Goal: Information Seeking & Learning: Learn about a topic

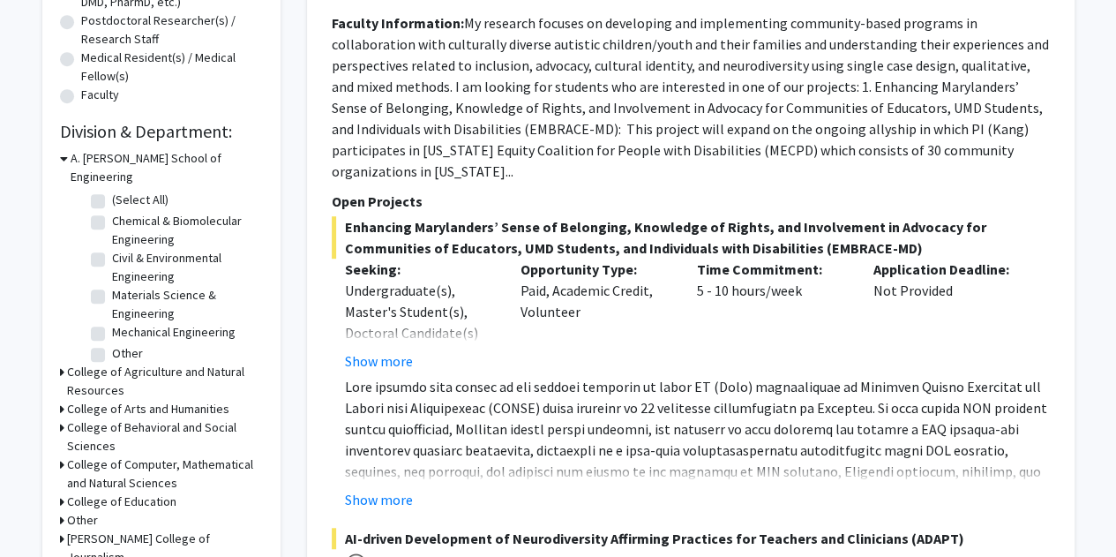
scroll to position [425, 0]
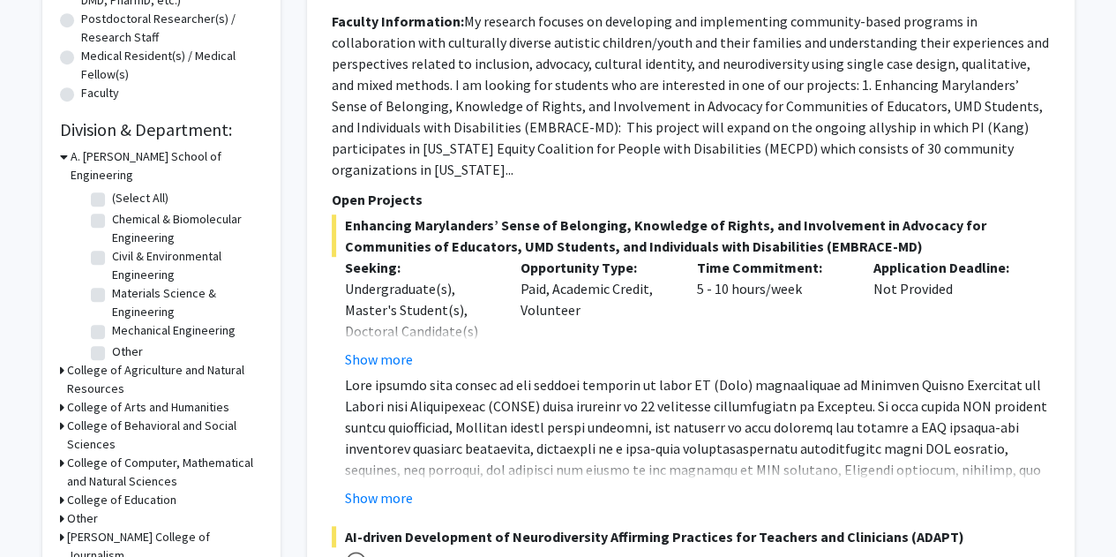
click at [103, 361] on h3 "College of Agriculture and Natural Resources" at bounding box center [165, 379] width 196 height 37
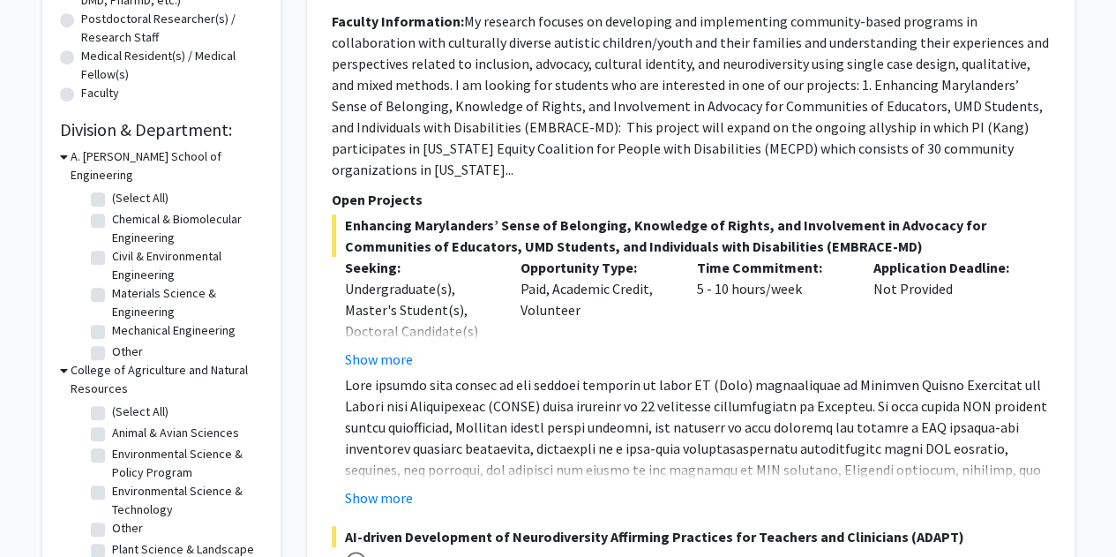
scroll to position [532, 0]
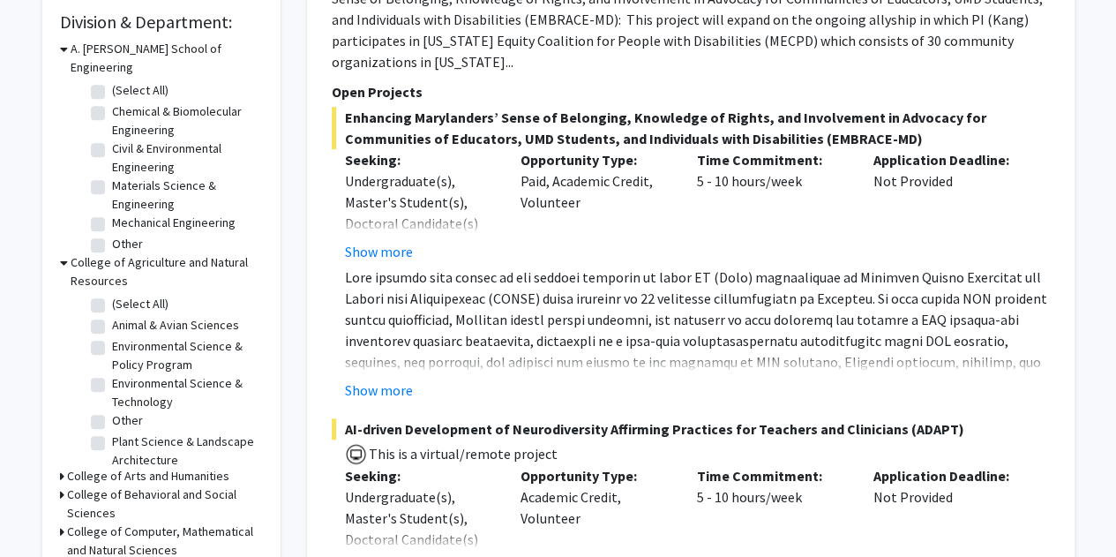
click at [112, 374] on label "Environmental Science & Technology" at bounding box center [185, 392] width 147 height 37
click at [112, 374] on input "Environmental Science & Technology" at bounding box center [117, 379] width 11 height 11
checkbox input "true"
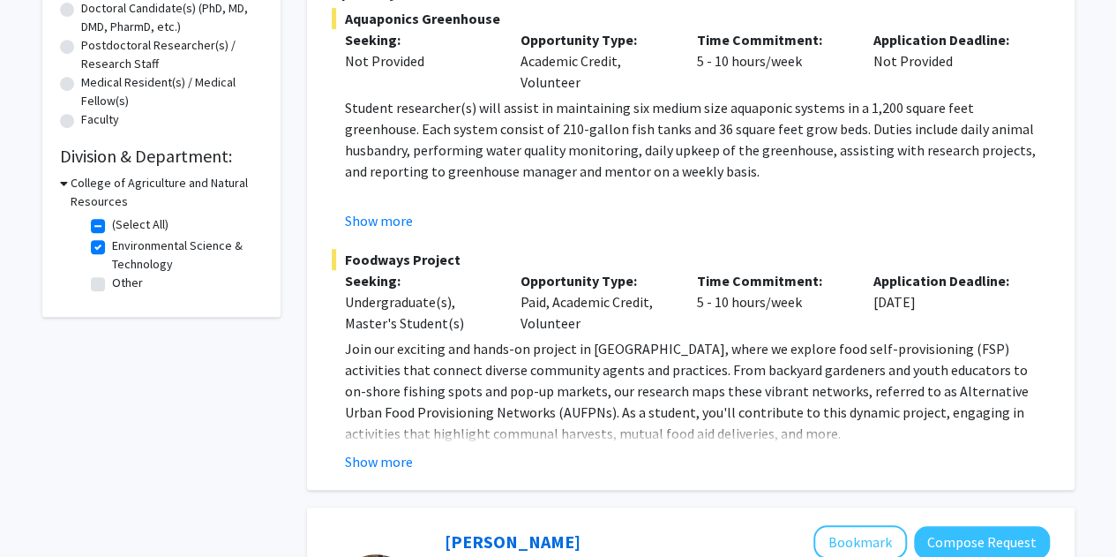
scroll to position [397, 0]
click at [112, 222] on label "(Select All)" at bounding box center [140, 225] width 56 height 19
click at [112, 222] on input "(Select All)" at bounding box center [117, 221] width 11 height 11
checkbox input "false"
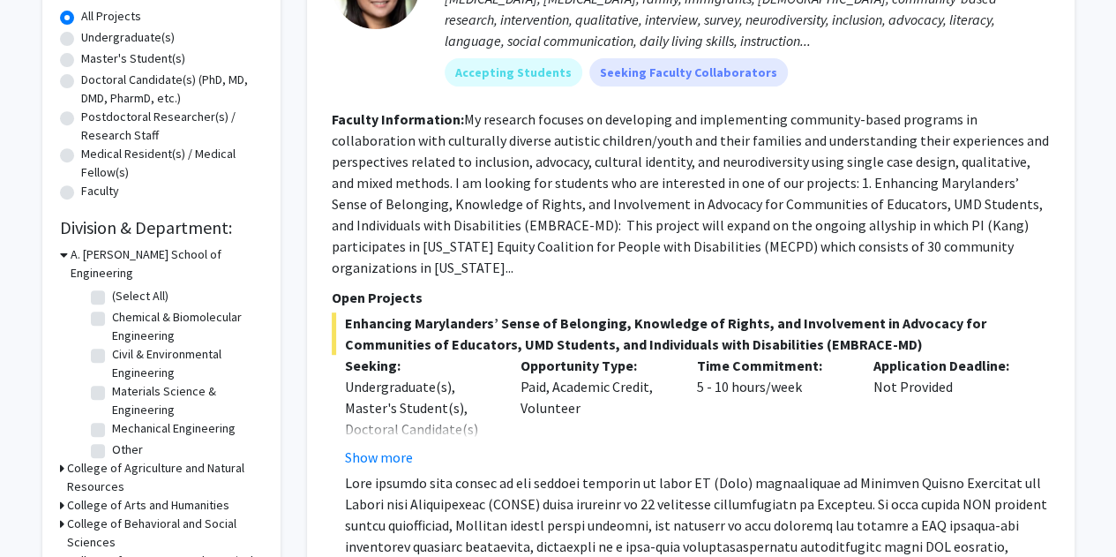
scroll to position [432, 0]
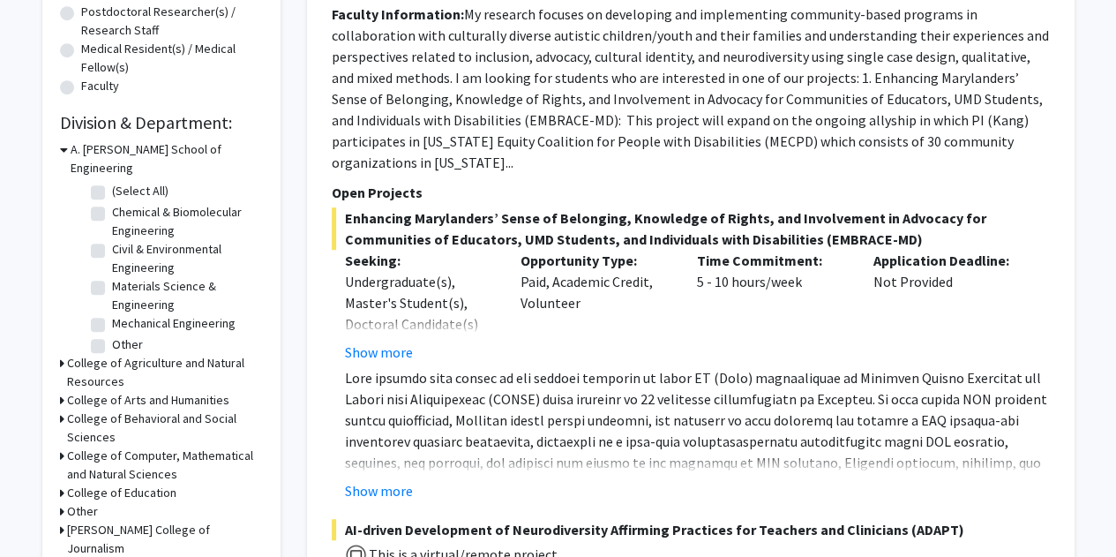
click at [82, 354] on h3 "College of Agriculture and Natural Resources" at bounding box center [165, 372] width 196 height 37
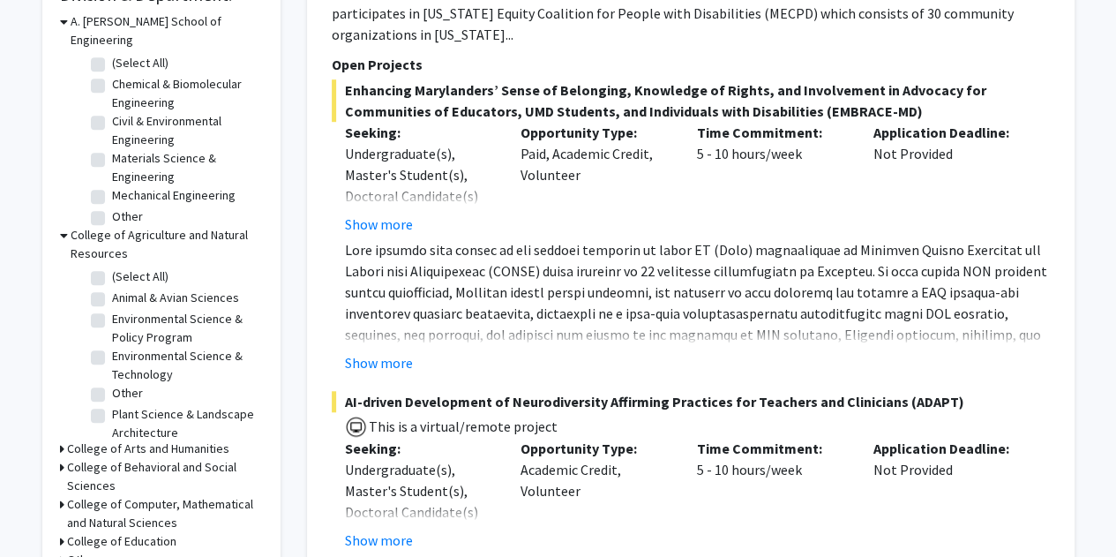
scroll to position [561, 0]
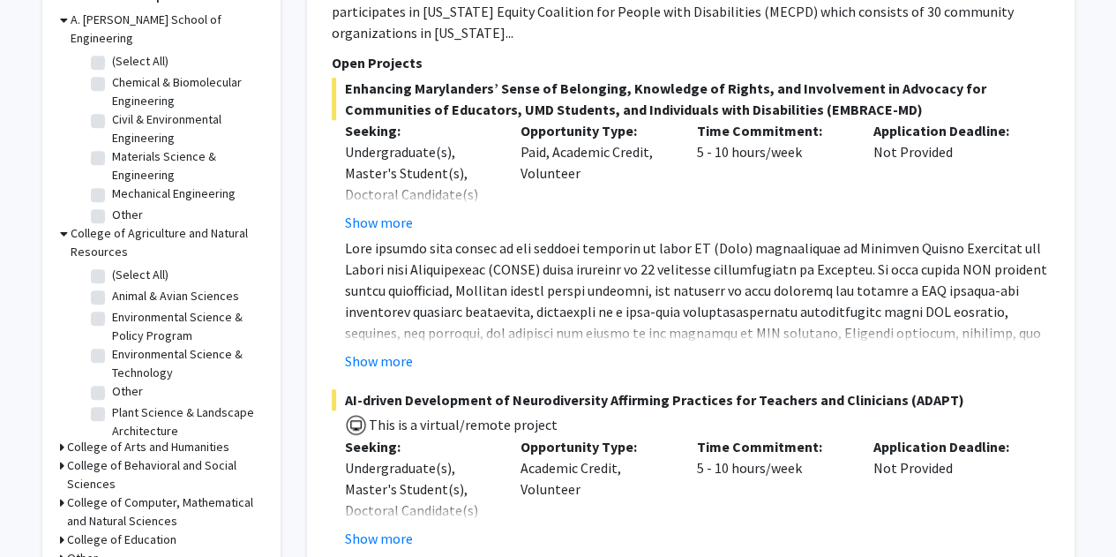
click at [112, 403] on label "Plant Science & Landscape Architecture" at bounding box center [185, 421] width 147 height 37
click at [112, 403] on input "Plant Science & Landscape Architecture" at bounding box center [117, 408] width 11 height 11
checkbox input "true"
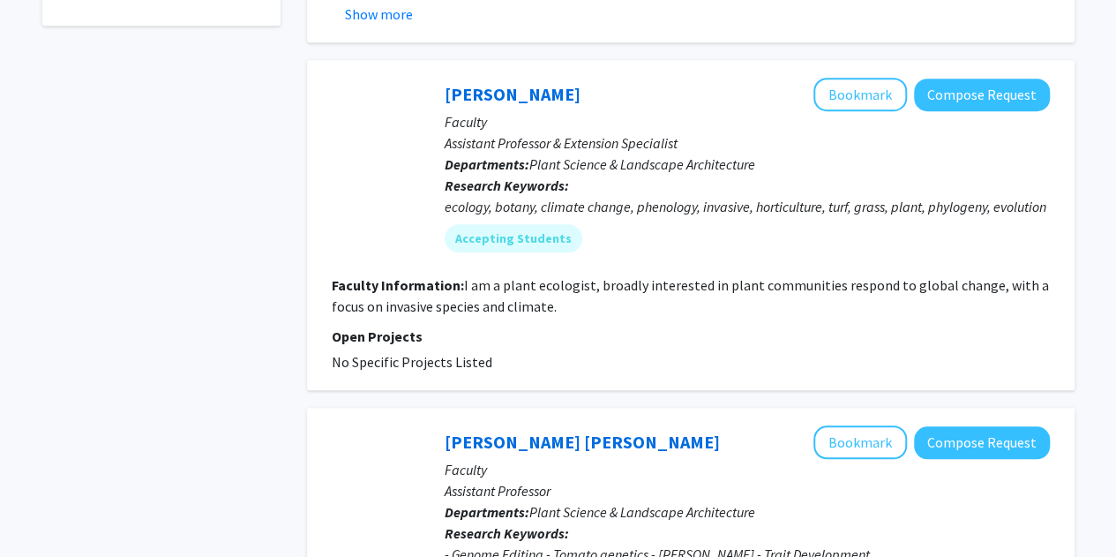
scroll to position [648, 0]
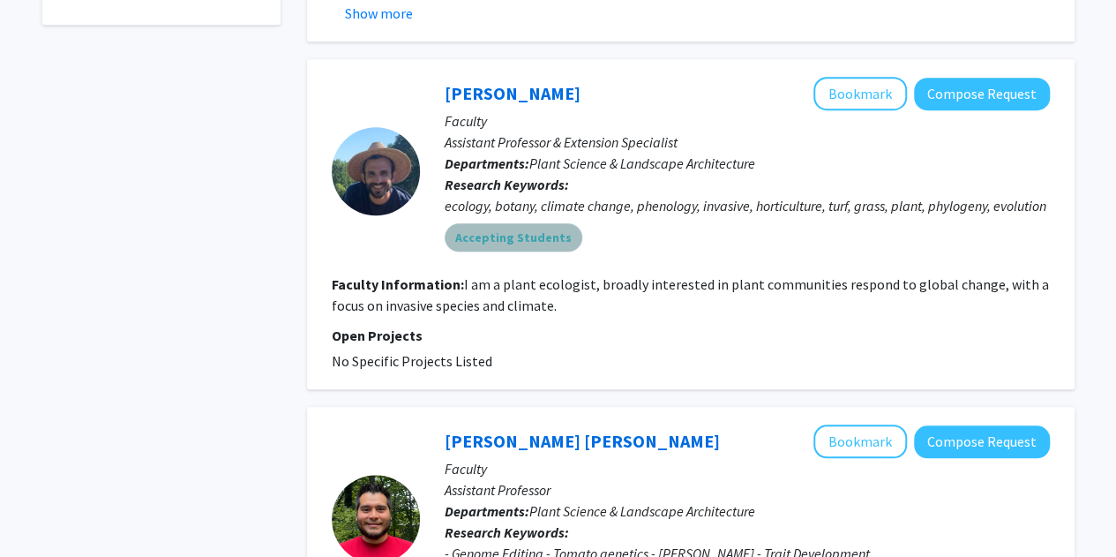
click at [526, 252] on mat-chip "Accepting Students" at bounding box center [514, 237] width 138 height 28
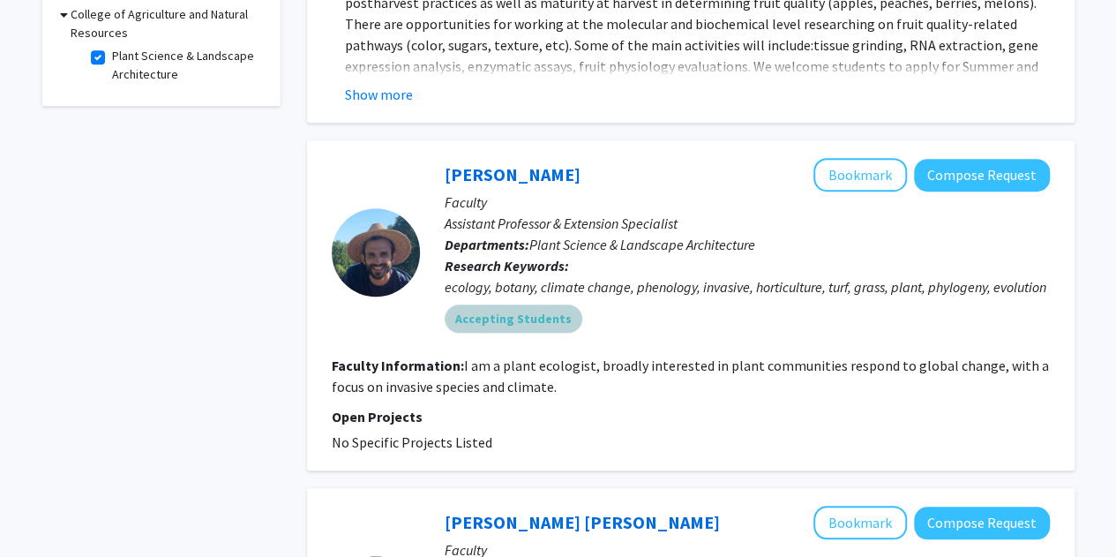
scroll to position [566, 0]
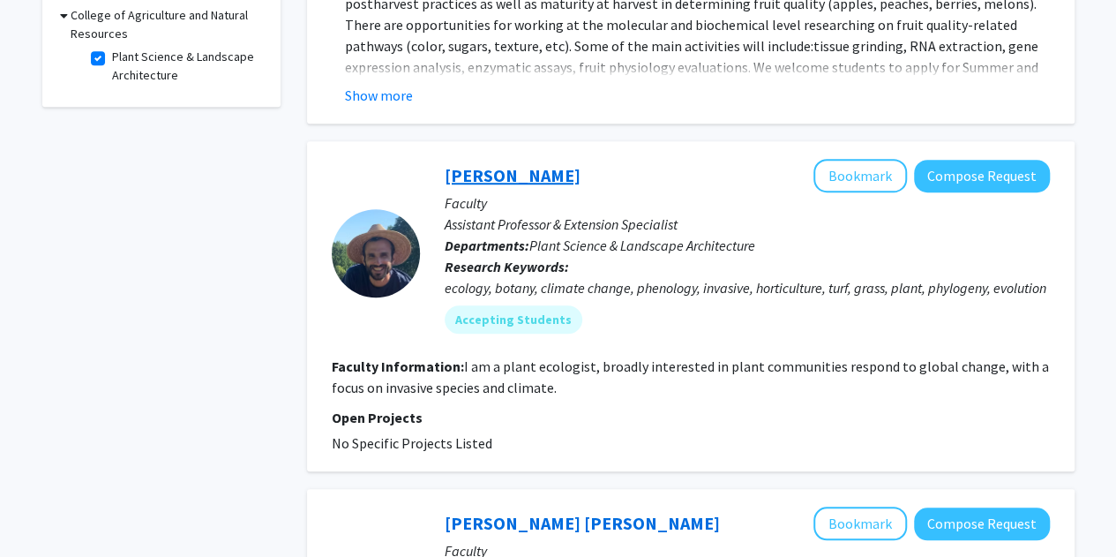
click at [513, 169] on link "[PERSON_NAME]" at bounding box center [513, 175] width 136 height 22
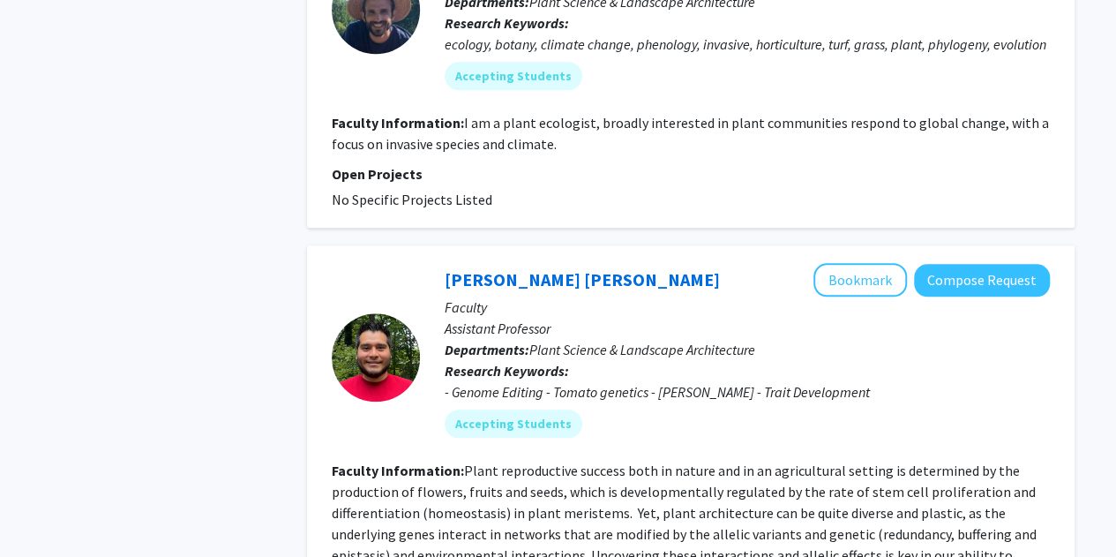
scroll to position [810, 0]
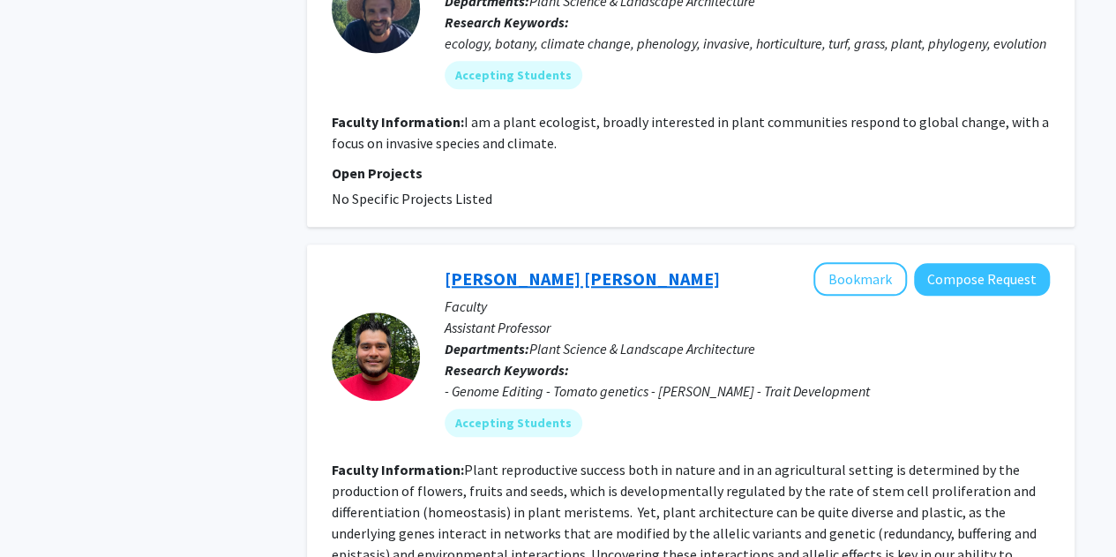
click at [574, 289] on link "[PERSON_NAME] [PERSON_NAME]" at bounding box center [582, 278] width 275 height 22
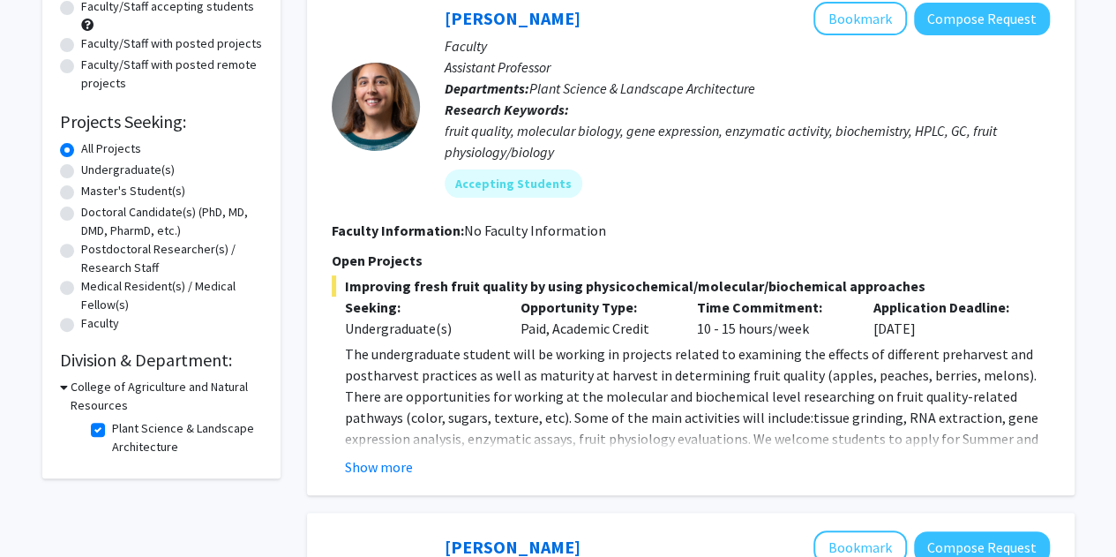
scroll to position [195, 0]
click at [388, 462] on button "Show more" at bounding box center [379, 465] width 68 height 21
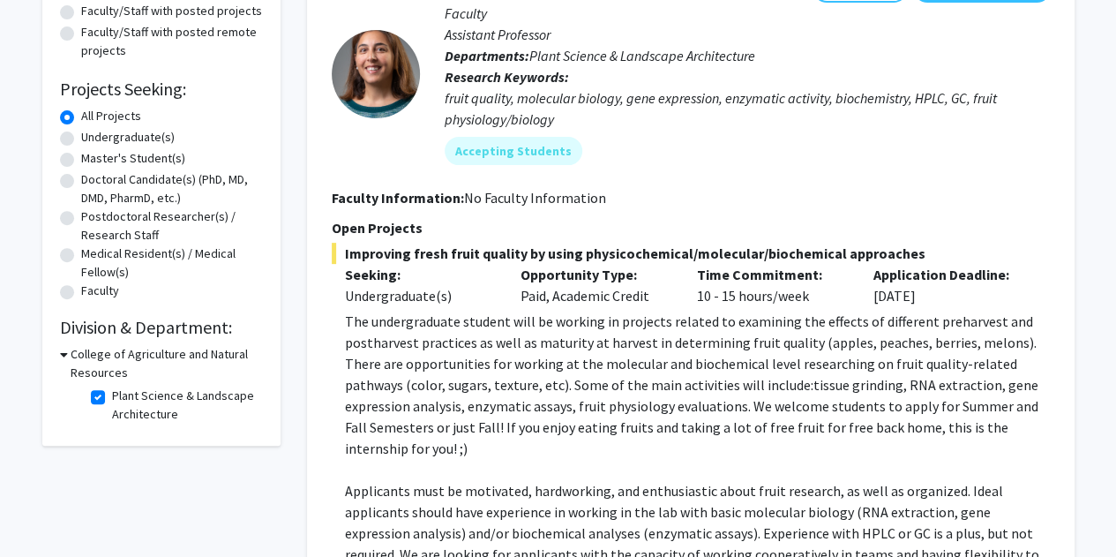
scroll to position [228, 0]
click at [81, 139] on label "Undergraduate(s)" at bounding box center [128, 136] width 94 height 19
click at [81, 139] on input "Undergraduate(s)" at bounding box center [86, 132] width 11 height 11
radio input "true"
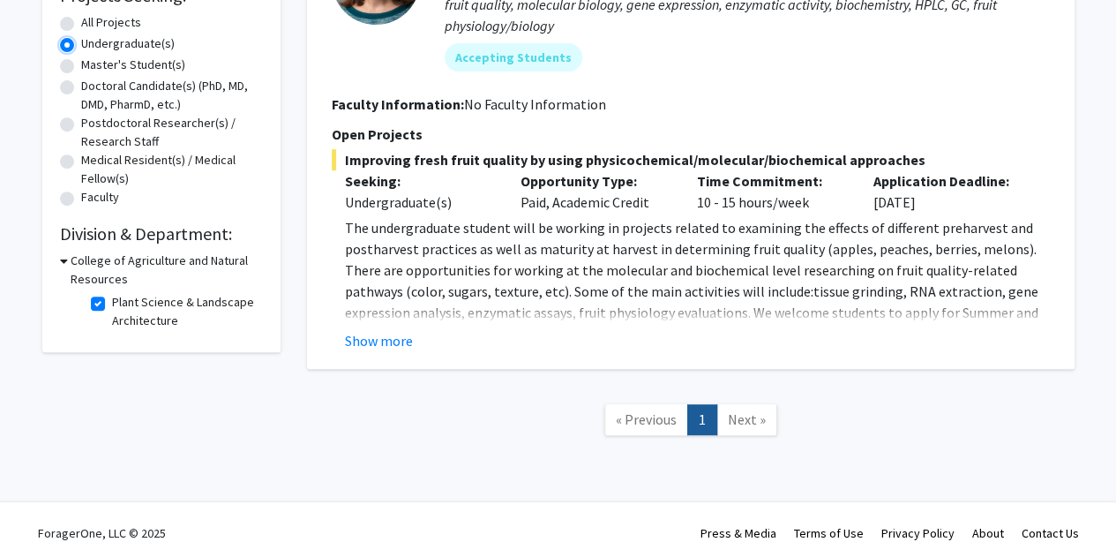
scroll to position [321, 0]
click at [112, 300] on label "Plant Science & Landscape Architecture" at bounding box center [185, 310] width 147 height 37
click at [112, 300] on input "Plant Science & Landscape Architecture" at bounding box center [117, 297] width 11 height 11
checkbox input "false"
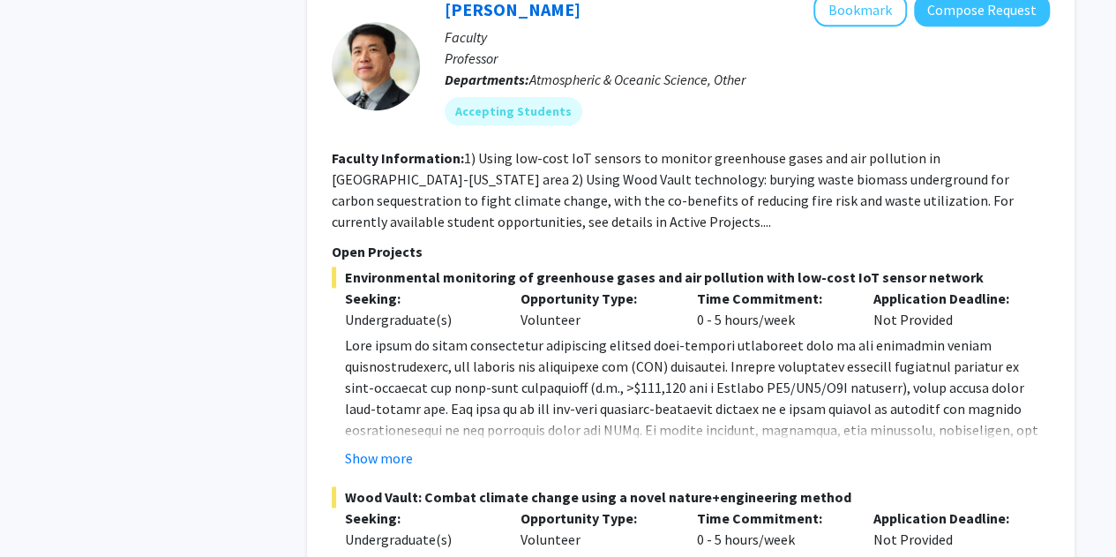
scroll to position [4361, 0]
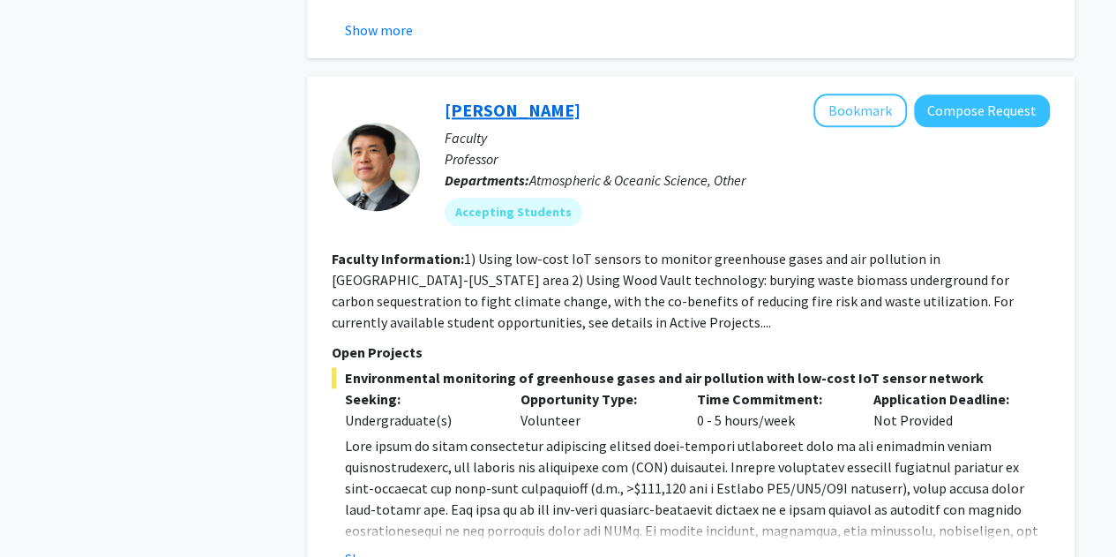
click at [491, 99] on link "[PERSON_NAME]" at bounding box center [513, 110] width 136 height 22
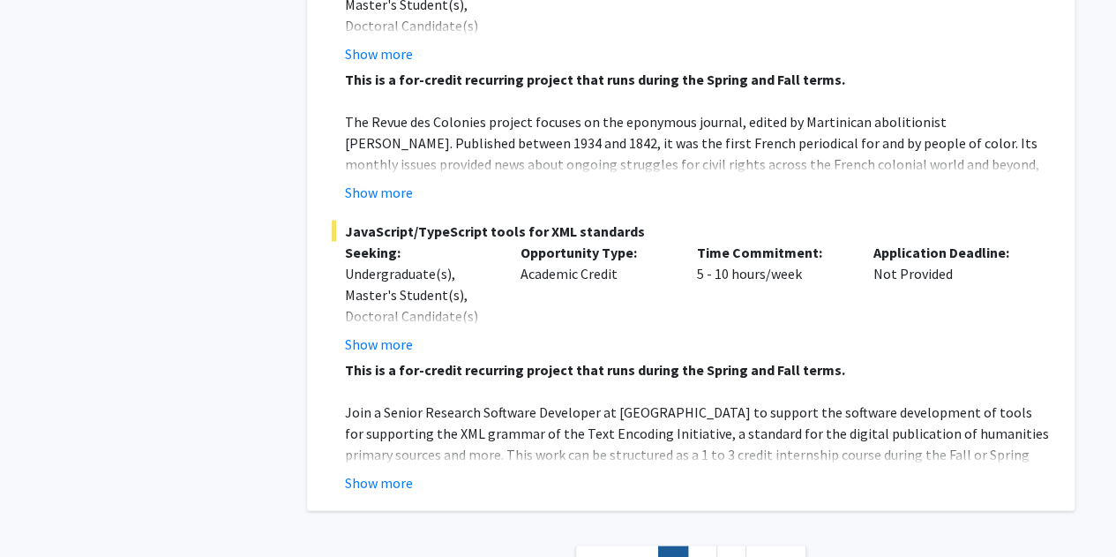
scroll to position [8421, 0]
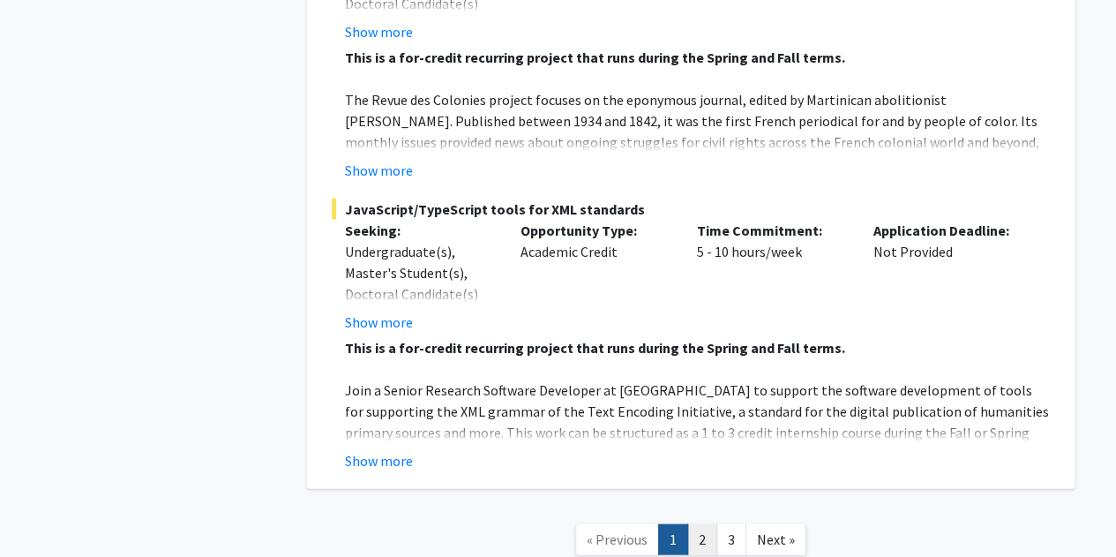
click at [694, 524] on link "2" at bounding box center [703, 539] width 30 height 31
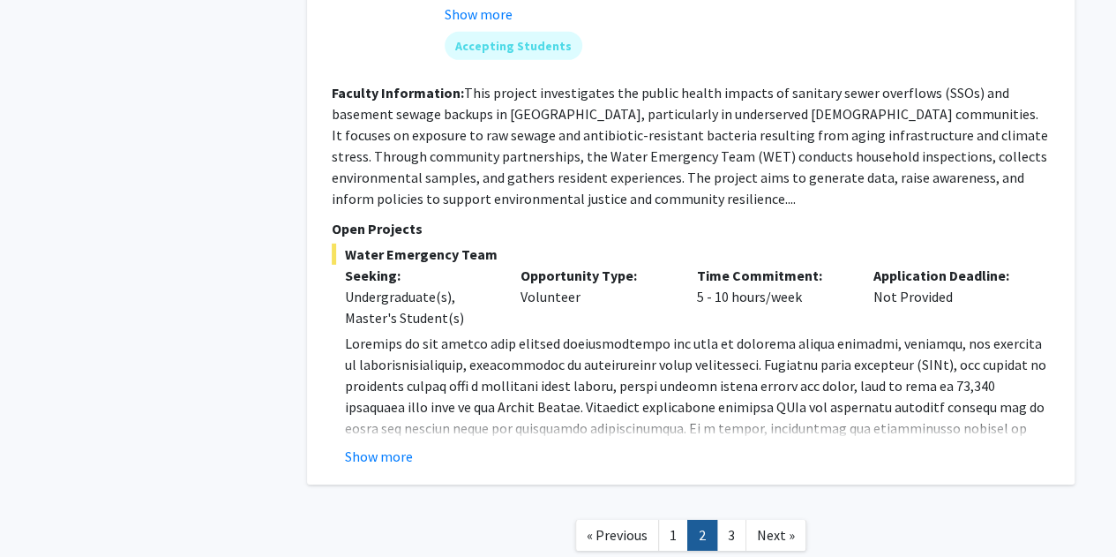
scroll to position [6075, 0]
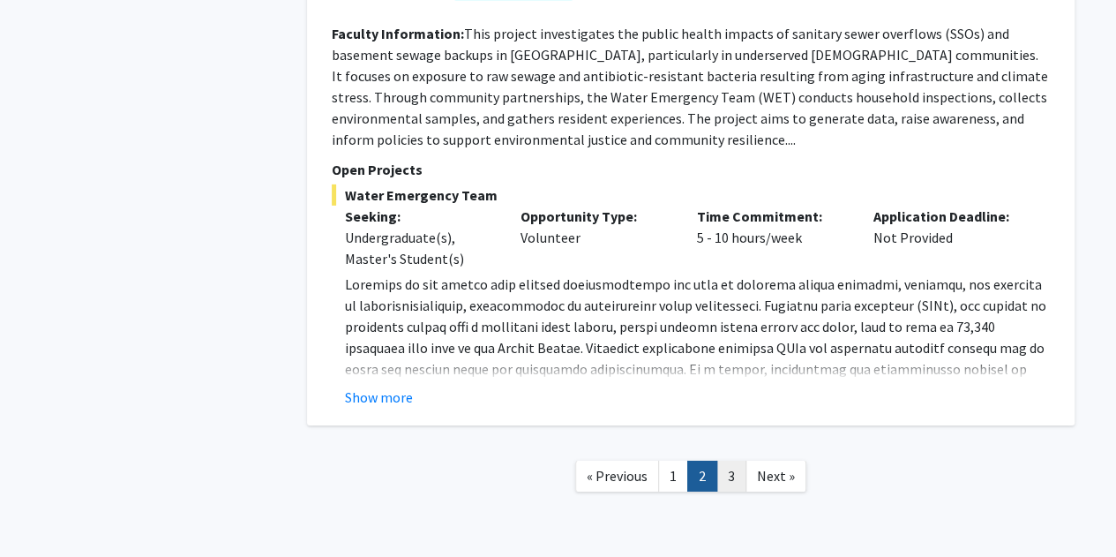
click at [733, 461] on link "3" at bounding box center [732, 476] width 30 height 31
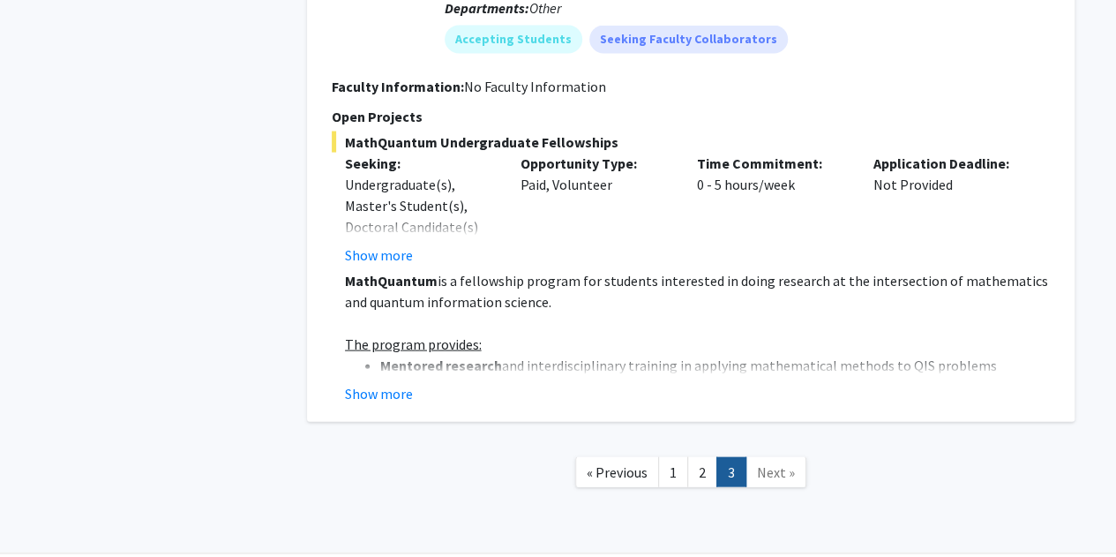
scroll to position [1741, 0]
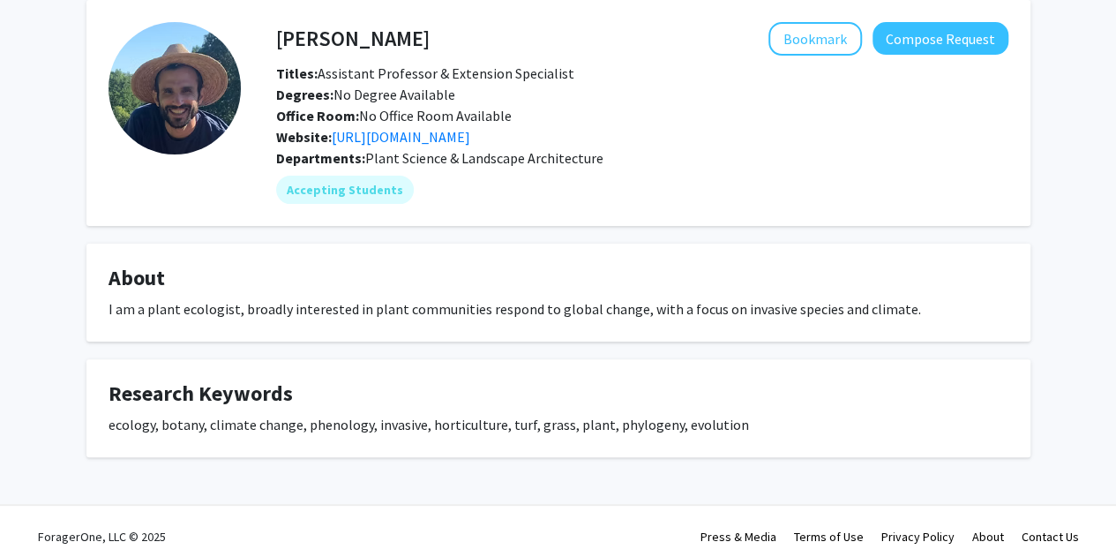
scroll to position [86, 0]
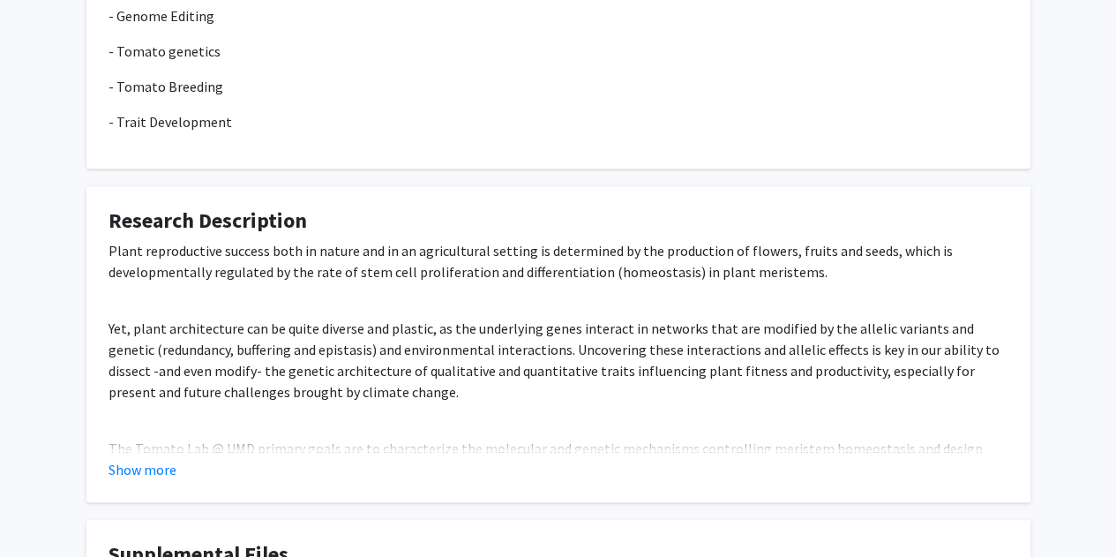
scroll to position [711, 0]
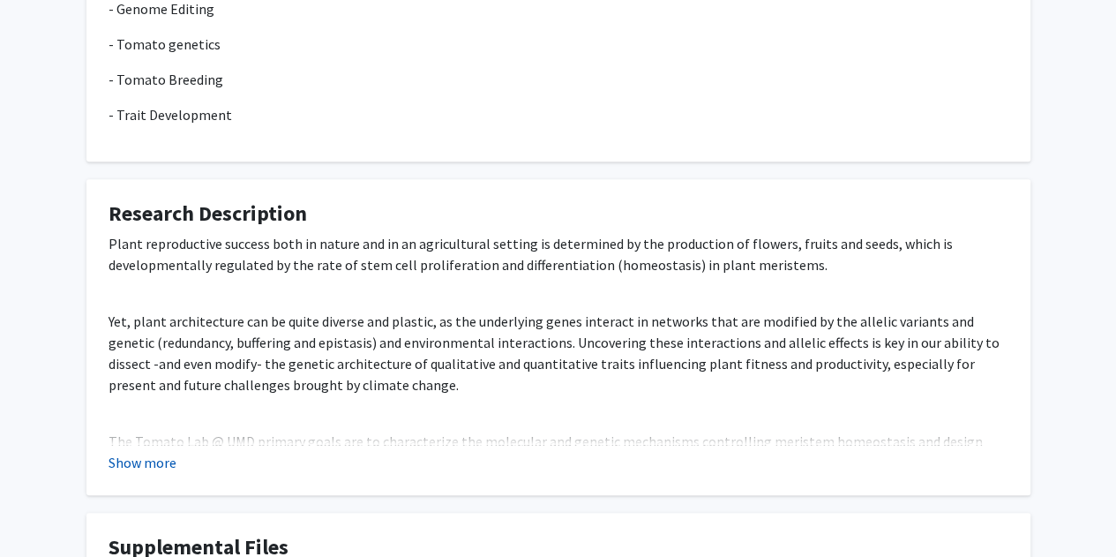
click at [168, 456] on button "Show more" at bounding box center [143, 462] width 68 height 21
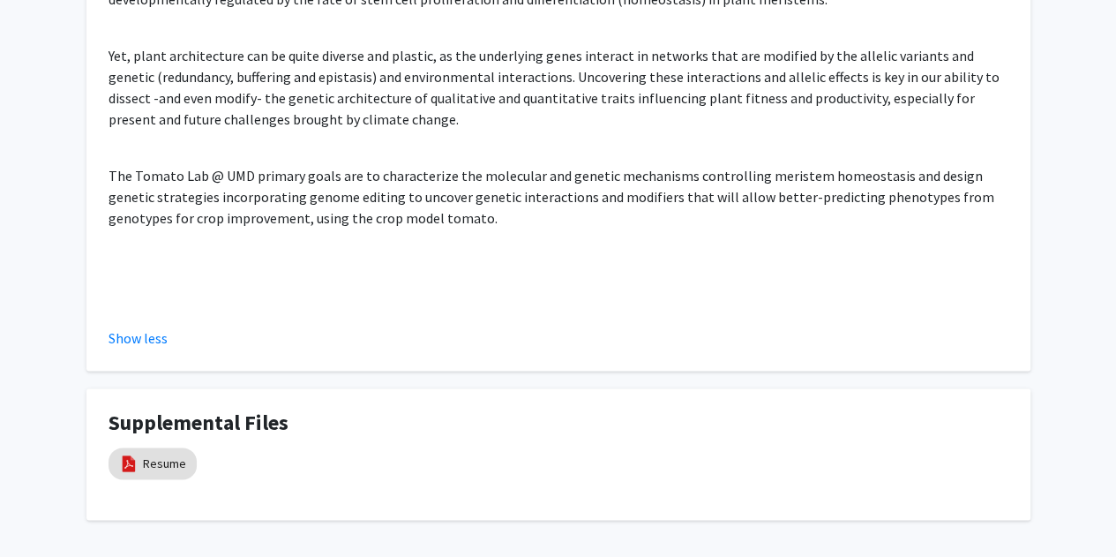
scroll to position [1050, 0]
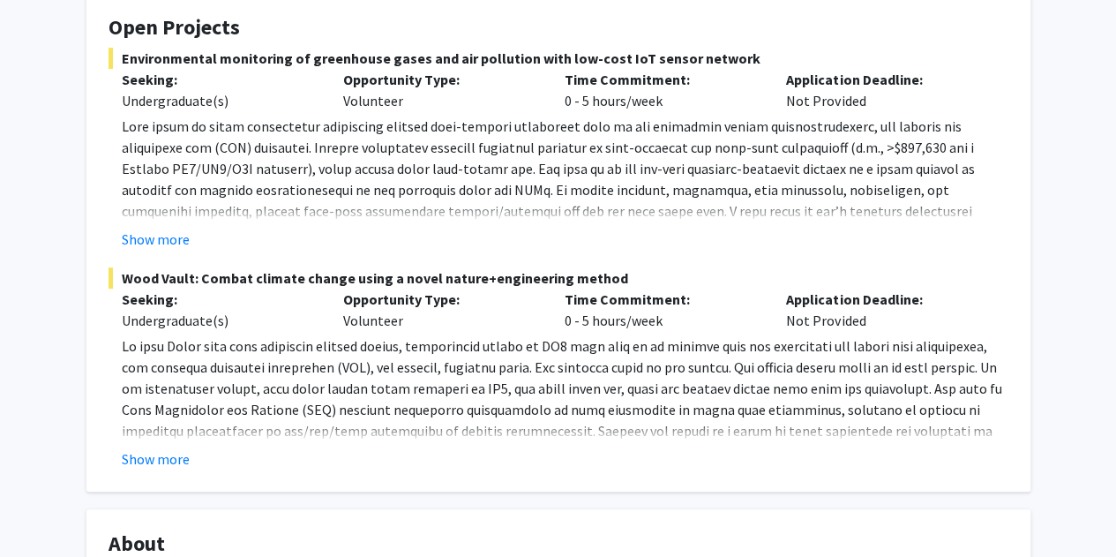
scroll to position [270, 0]
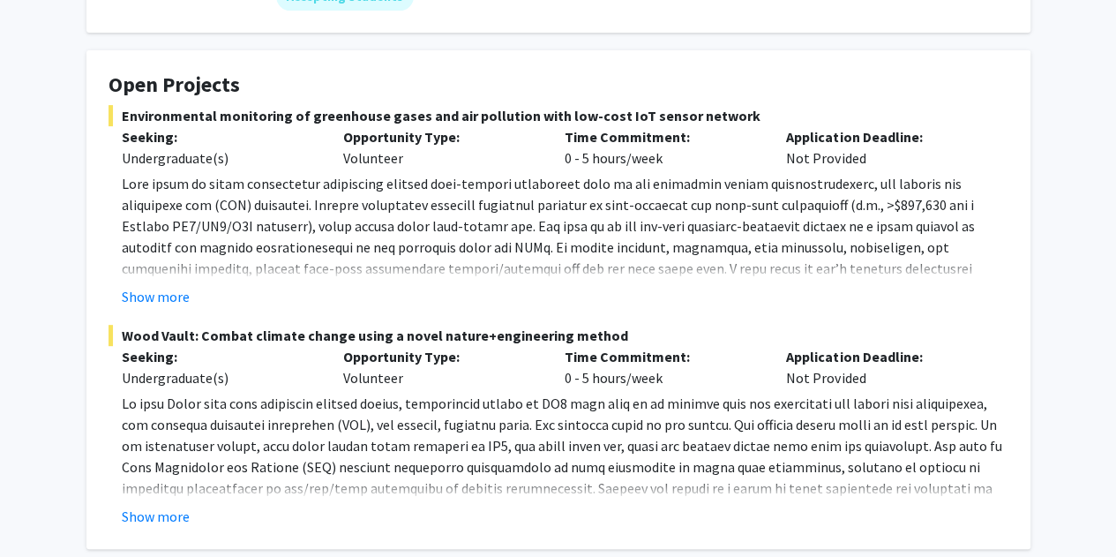
click at [156, 283] on fg-read-more "Show more" at bounding box center [559, 240] width 900 height 134
click at [155, 299] on button "Show more" at bounding box center [156, 296] width 68 height 21
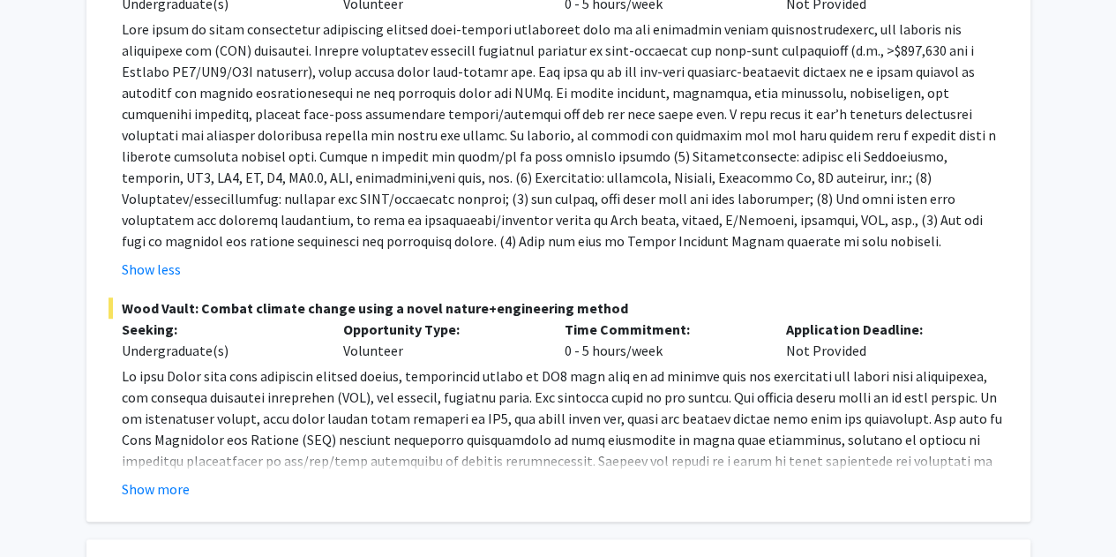
scroll to position [427, 0]
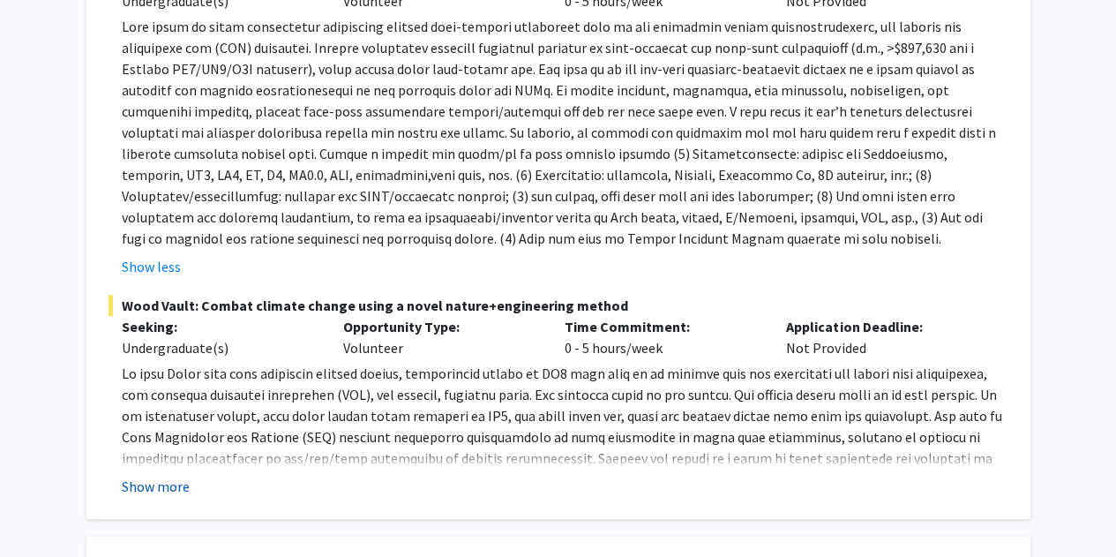
click at [177, 491] on button "Show more" at bounding box center [156, 486] width 68 height 21
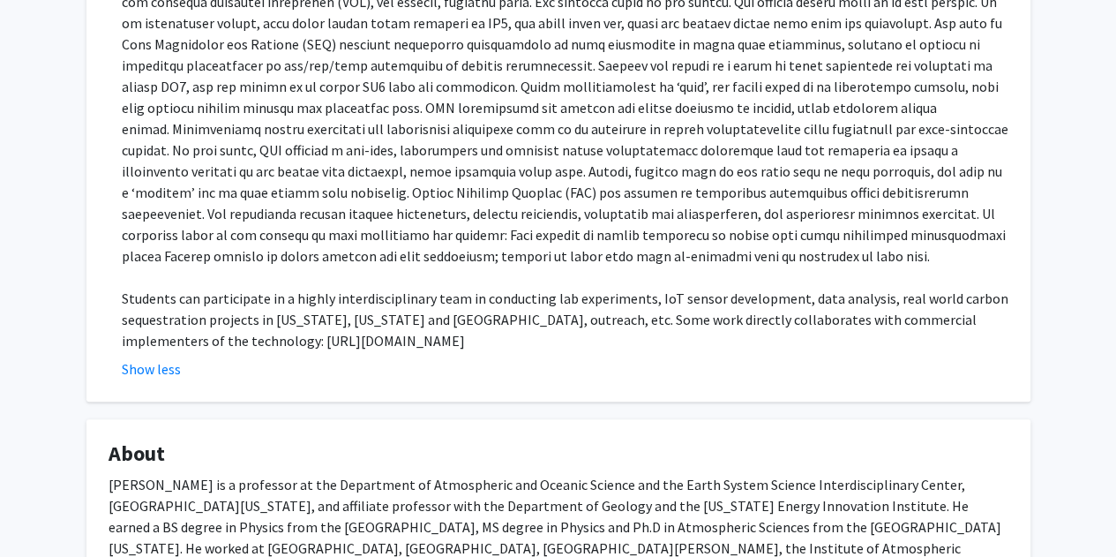
scroll to position [821, 0]
